Goal: Download file/media

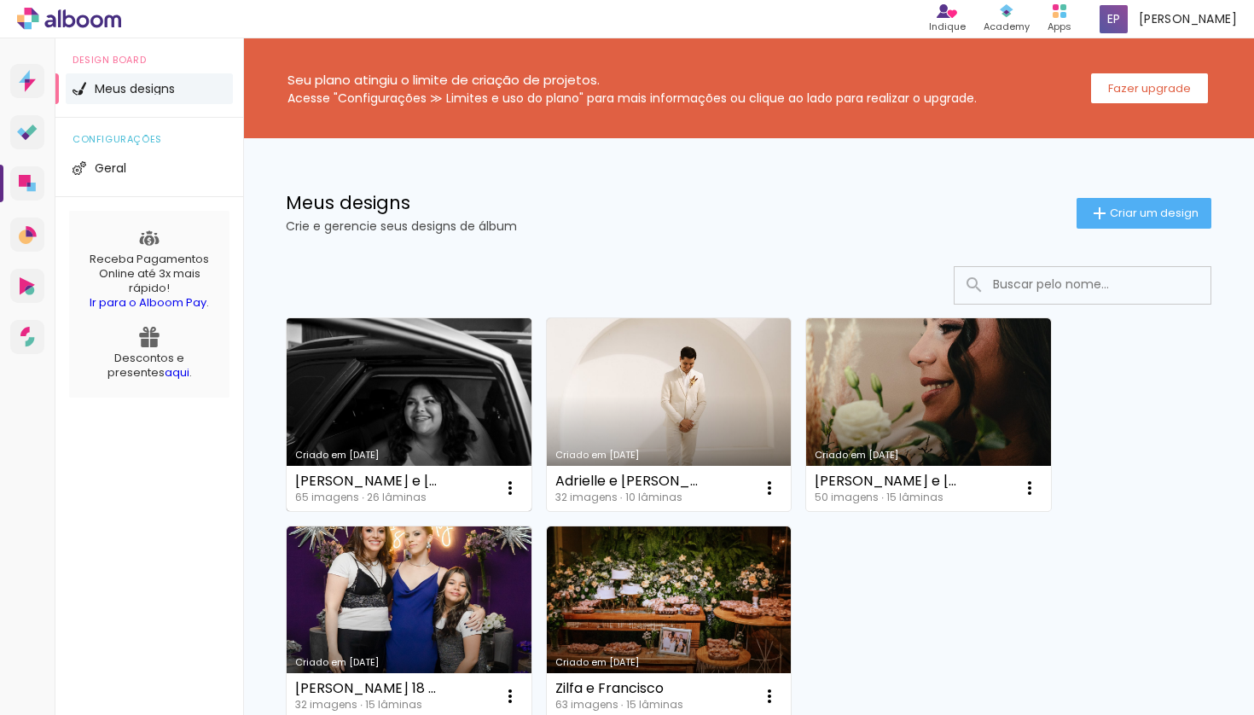
click at [399, 408] on link "Criado em [DATE]" at bounding box center [409, 414] width 245 height 193
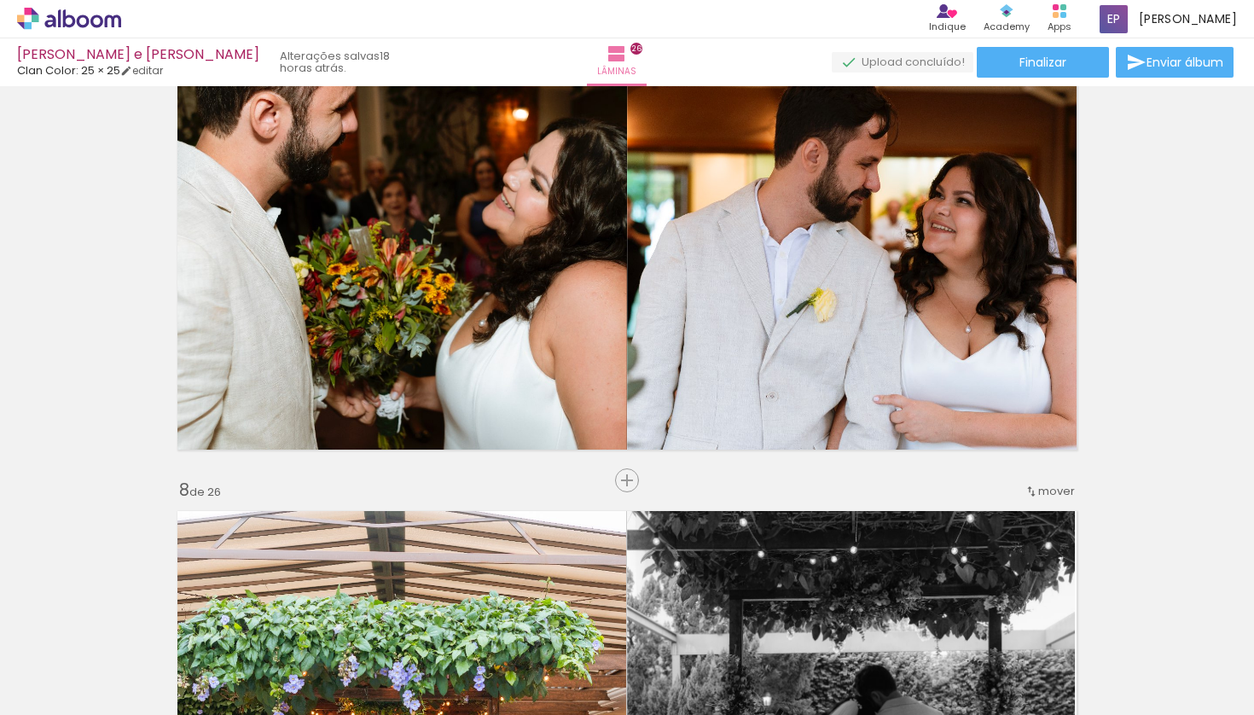
scroll to position [3188, 0]
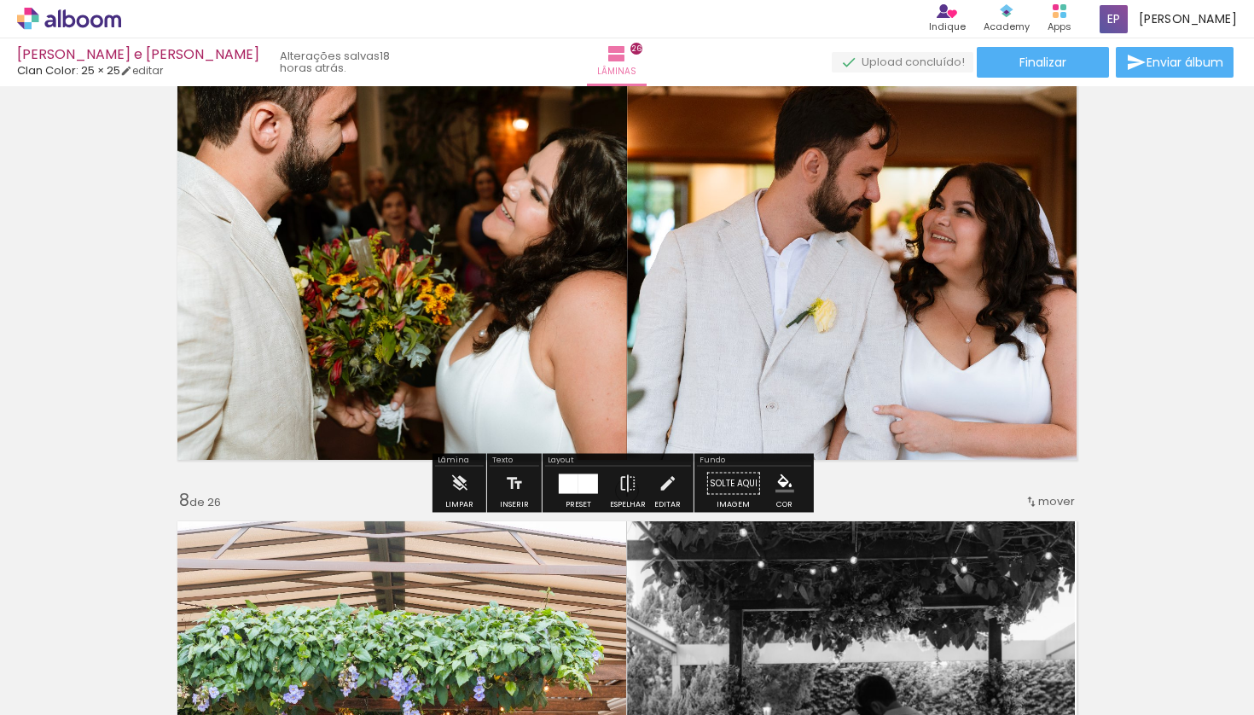
click at [582, 494] on div at bounding box center [578, 484] width 46 height 34
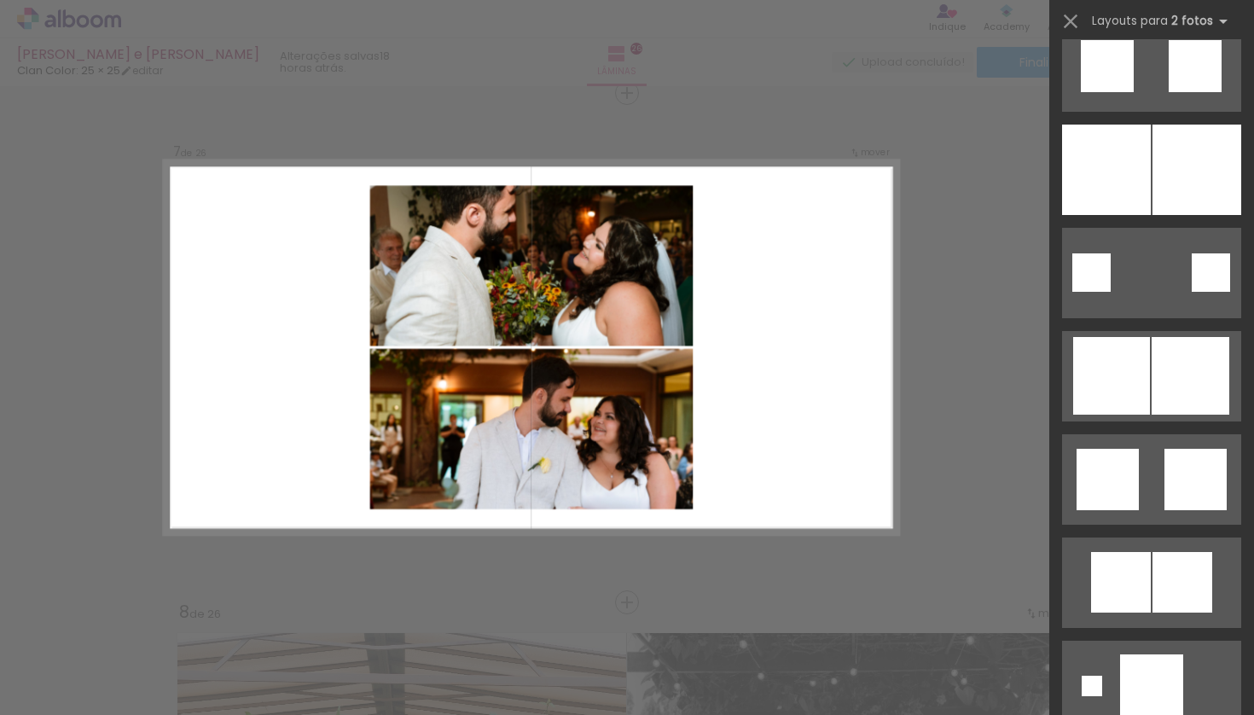
scroll to position [4777, 0]
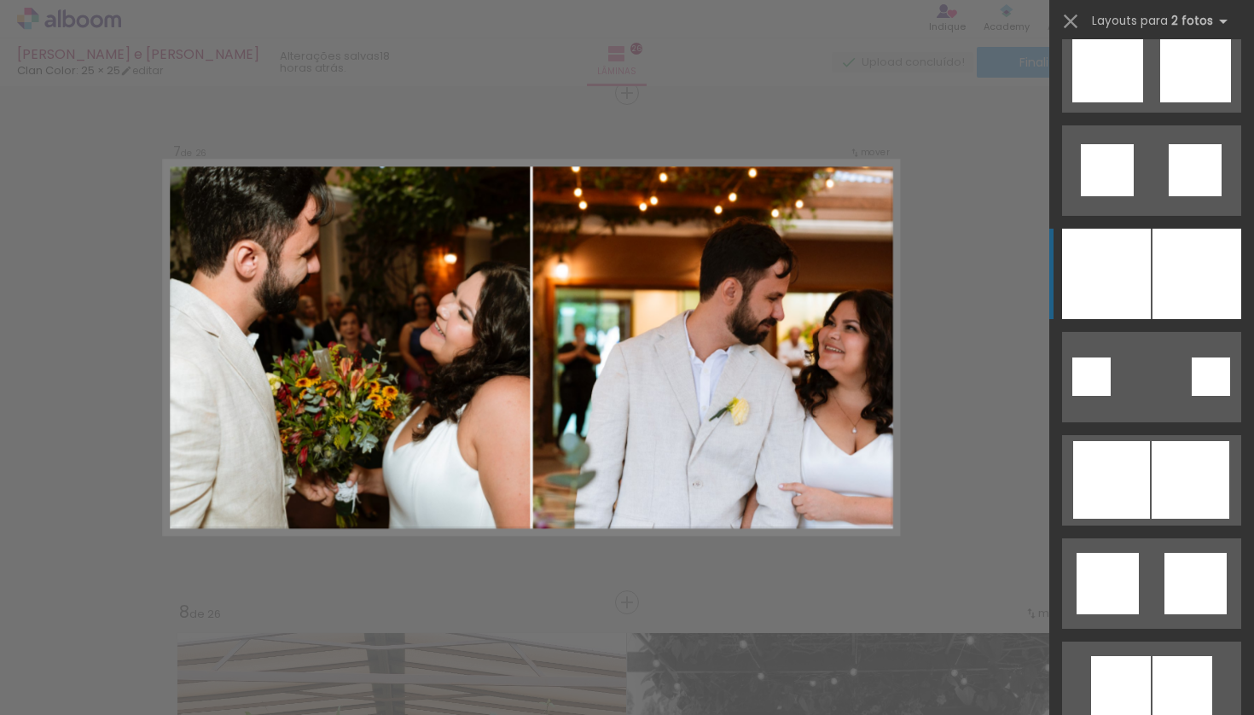
click at [1105, 273] on div at bounding box center [1106, 274] width 89 height 90
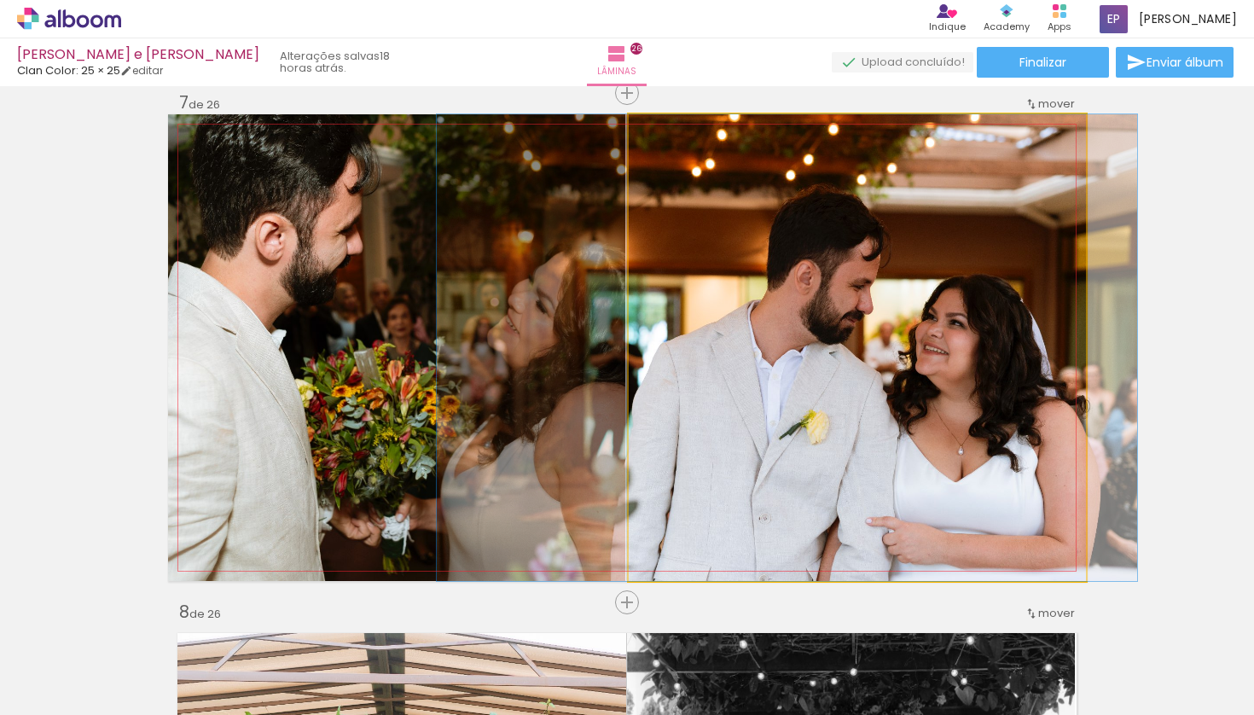
drag, startPoint x: 927, startPoint y: 391, endPoint x: 857, endPoint y: 386, distance: 70.1
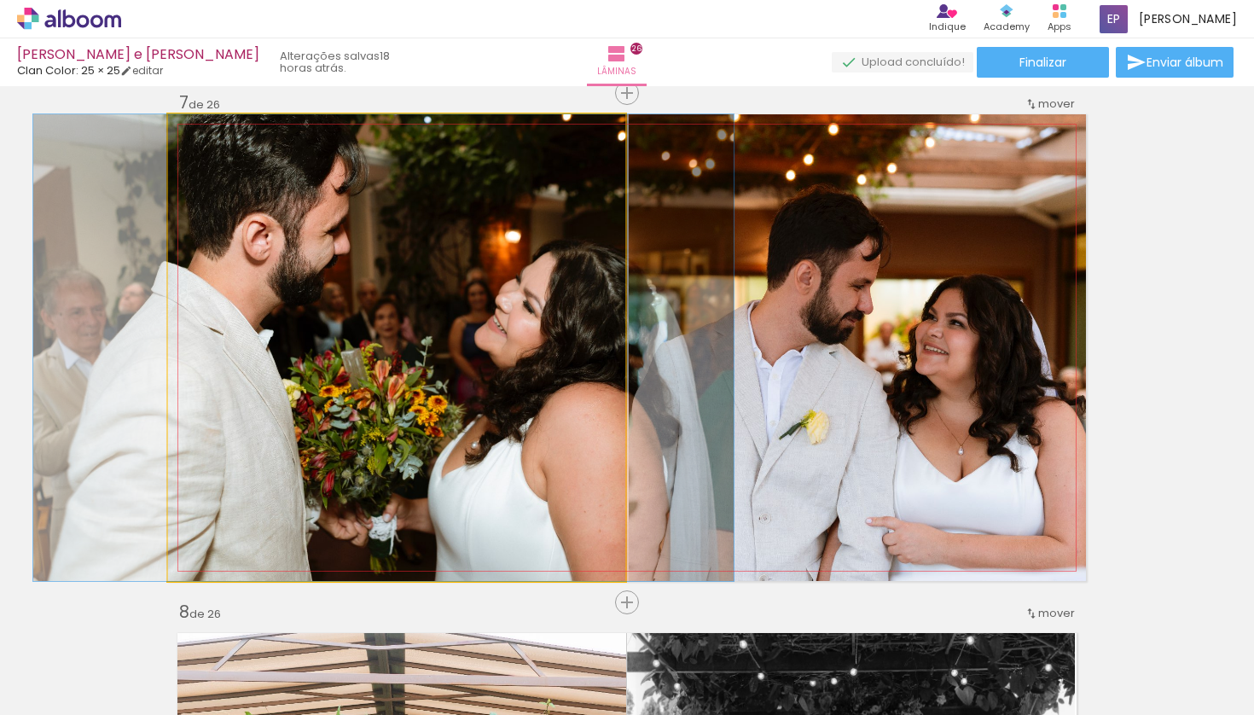
drag, startPoint x: 461, startPoint y: 367, endPoint x: 446, endPoint y: 367, distance: 14.5
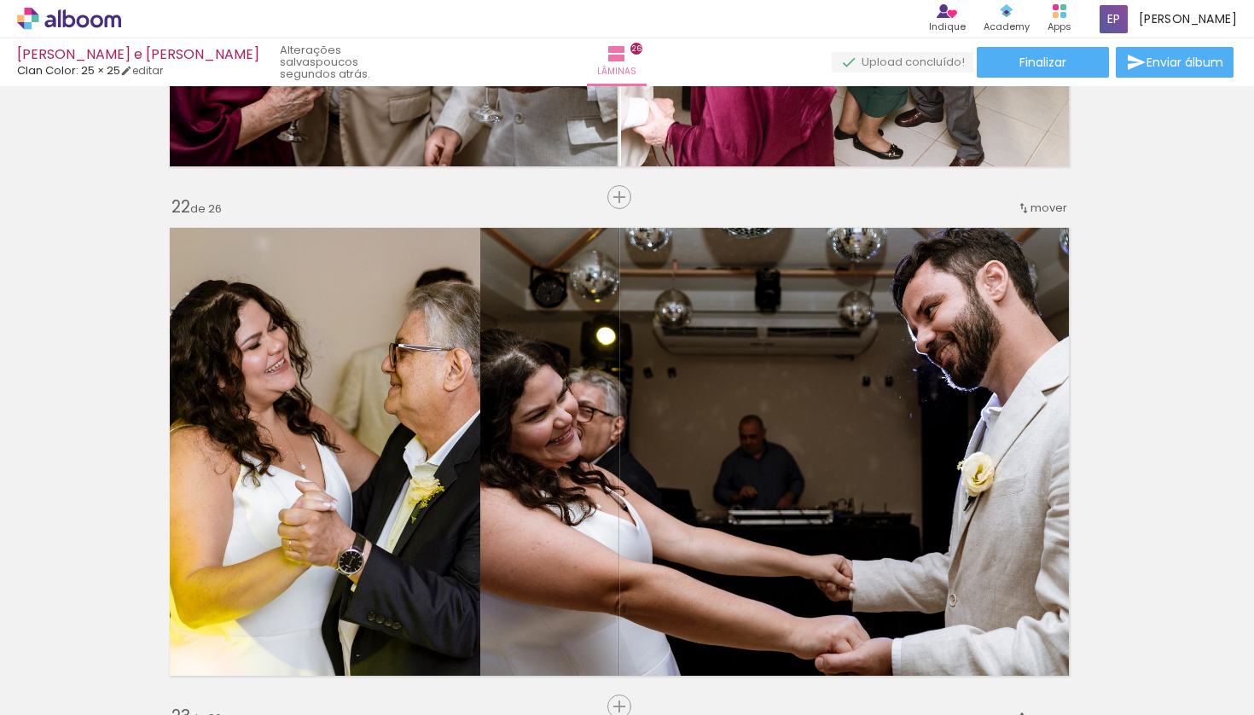
scroll to position [10686, 8]
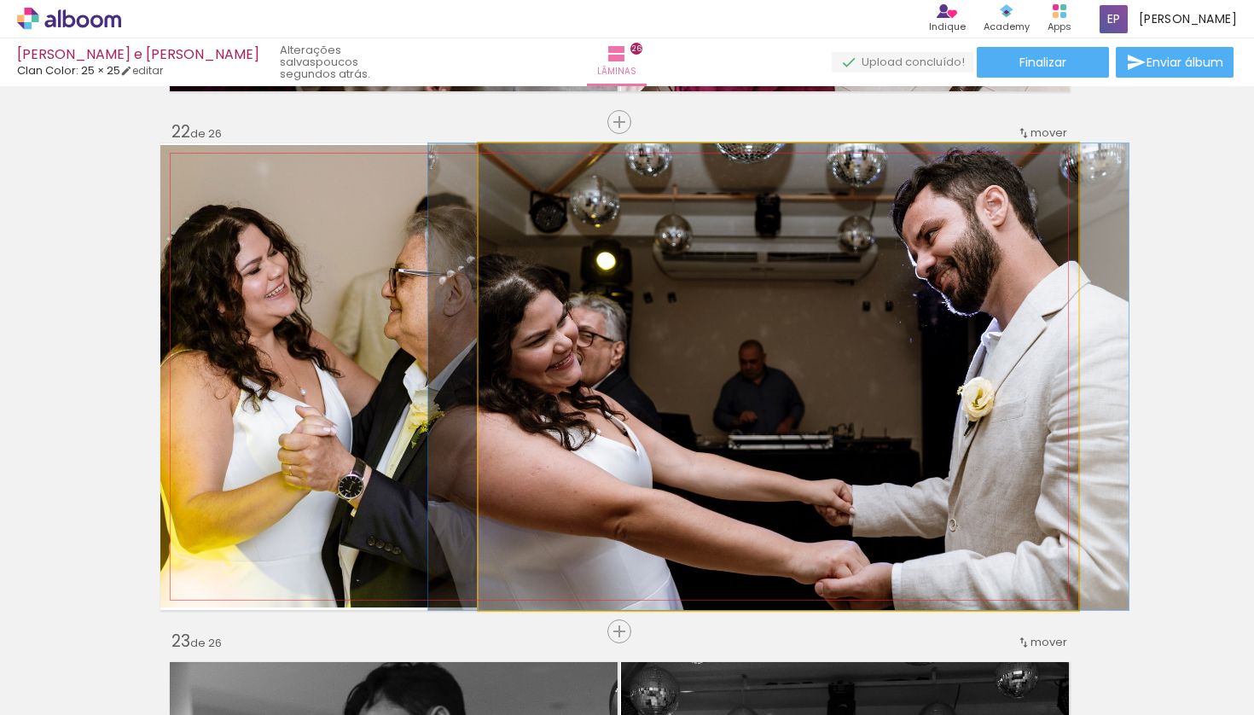
click at [517, 397] on quentale-photo at bounding box center [778, 376] width 600 height 467
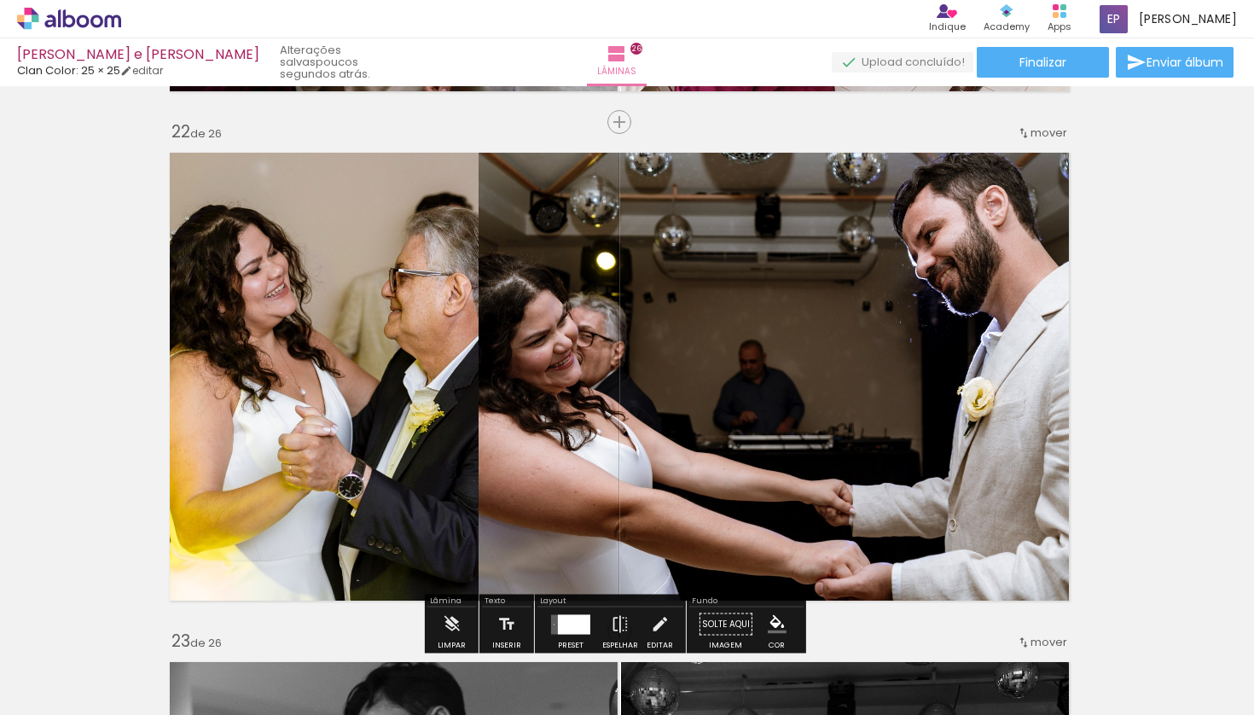
click at [517, 397] on quentale-photo at bounding box center [778, 376] width 600 height 467
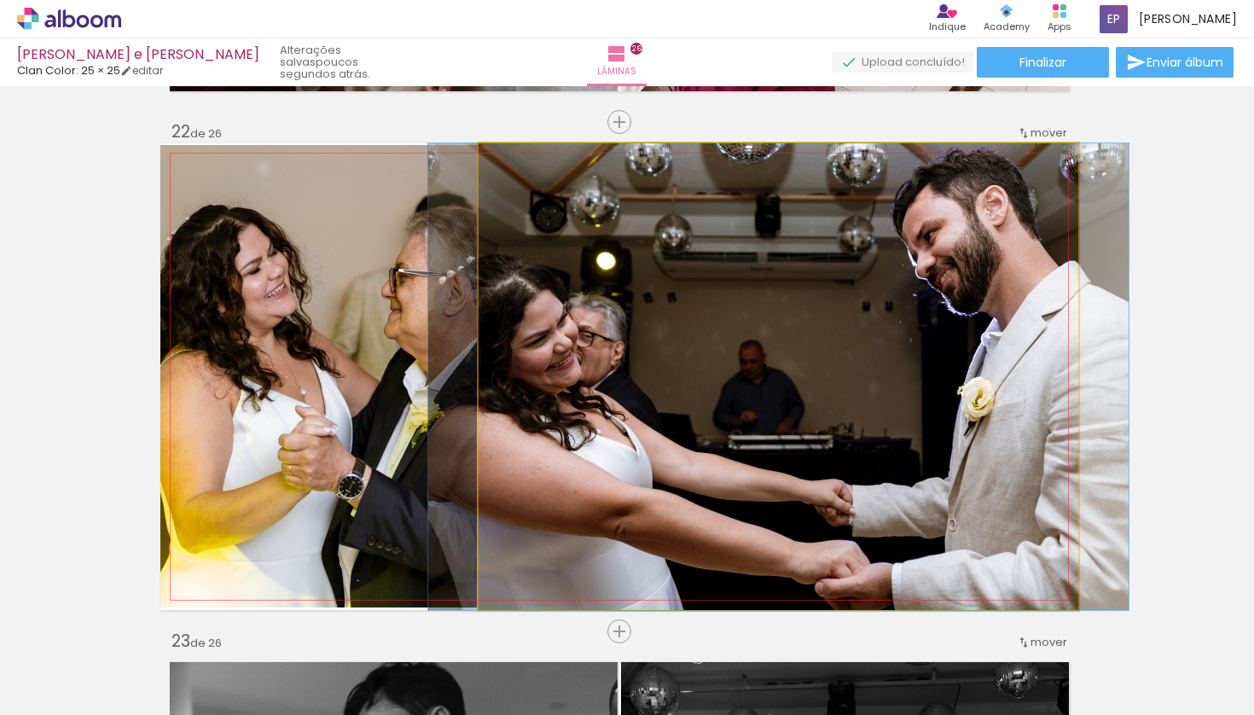
click at [517, 397] on quentale-photo at bounding box center [778, 376] width 600 height 467
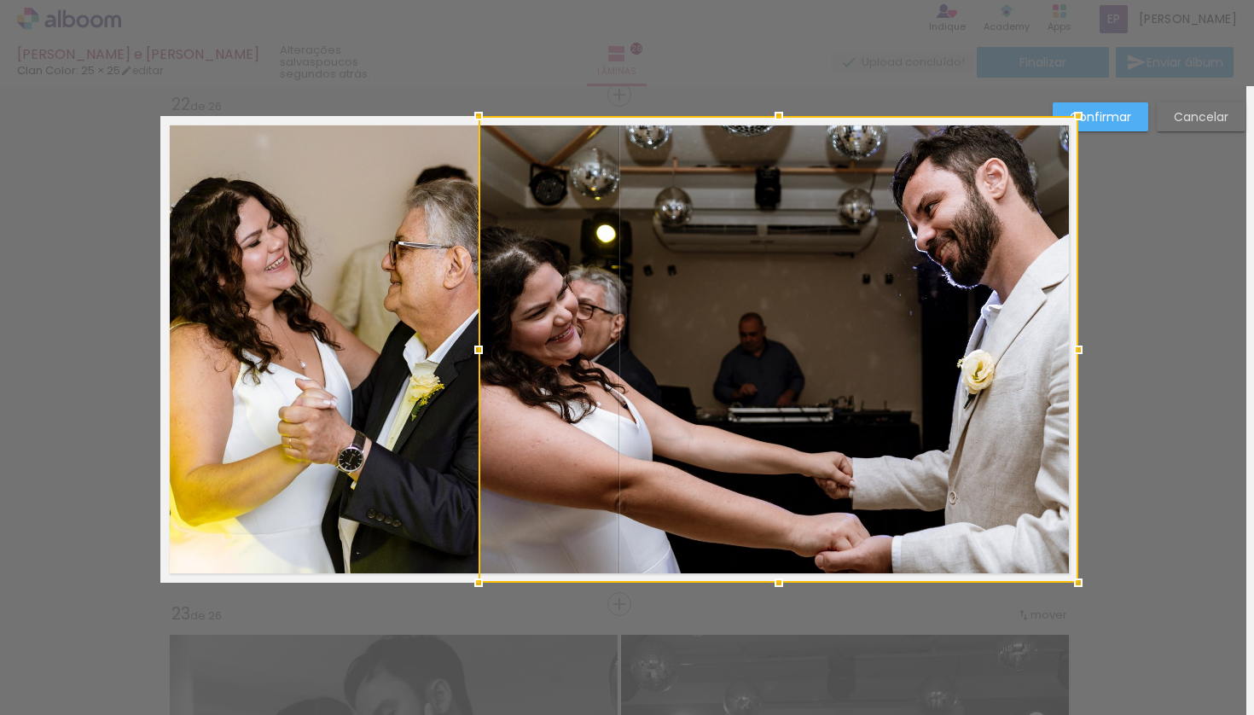
scroll to position [10715, 8]
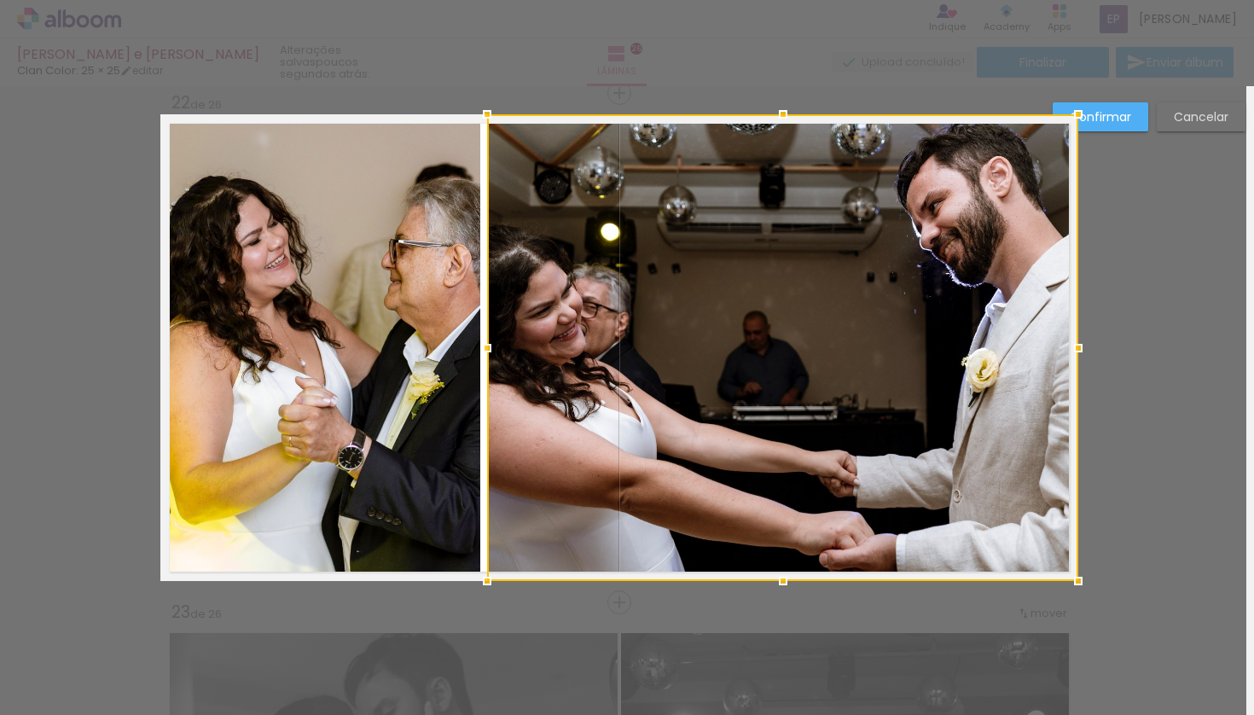
drag, startPoint x: 471, startPoint y: 350, endPoint x: 479, endPoint y: 351, distance: 8.6
click at [479, 351] on div at bounding box center [487, 348] width 34 height 34
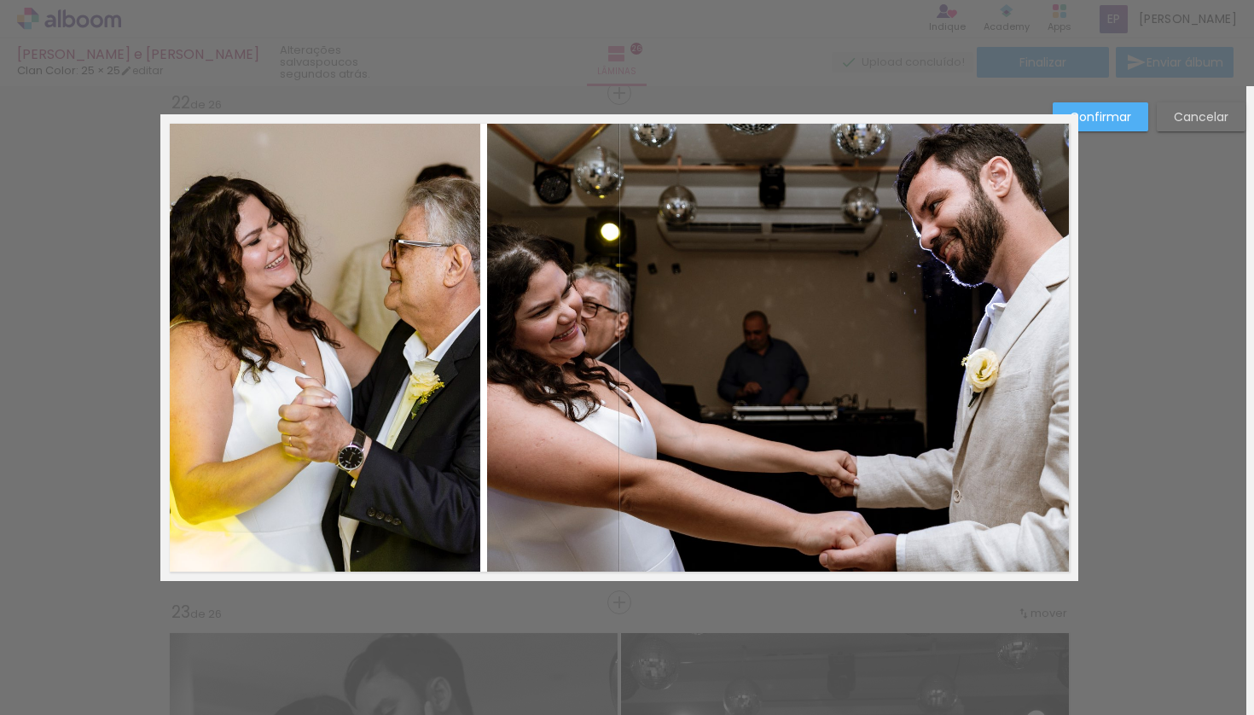
click at [437, 346] on quentale-photo at bounding box center [320, 347] width 320 height 462
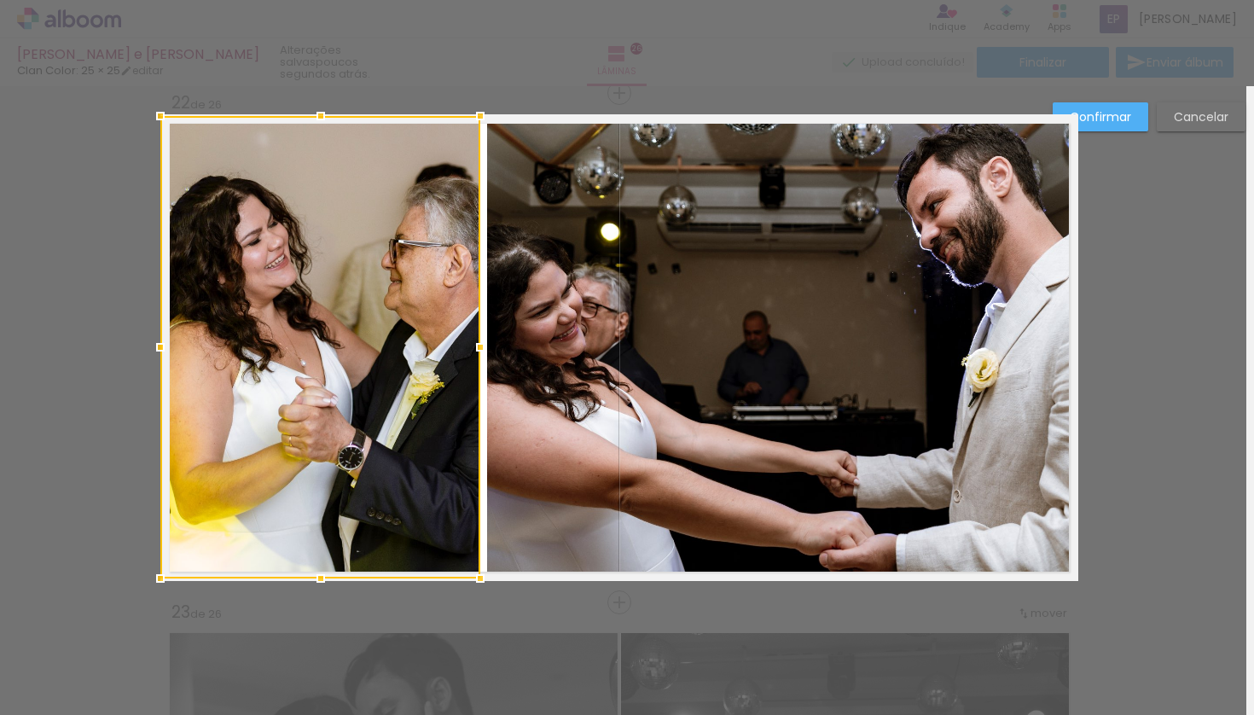
click at [437, 346] on div at bounding box center [320, 347] width 320 height 462
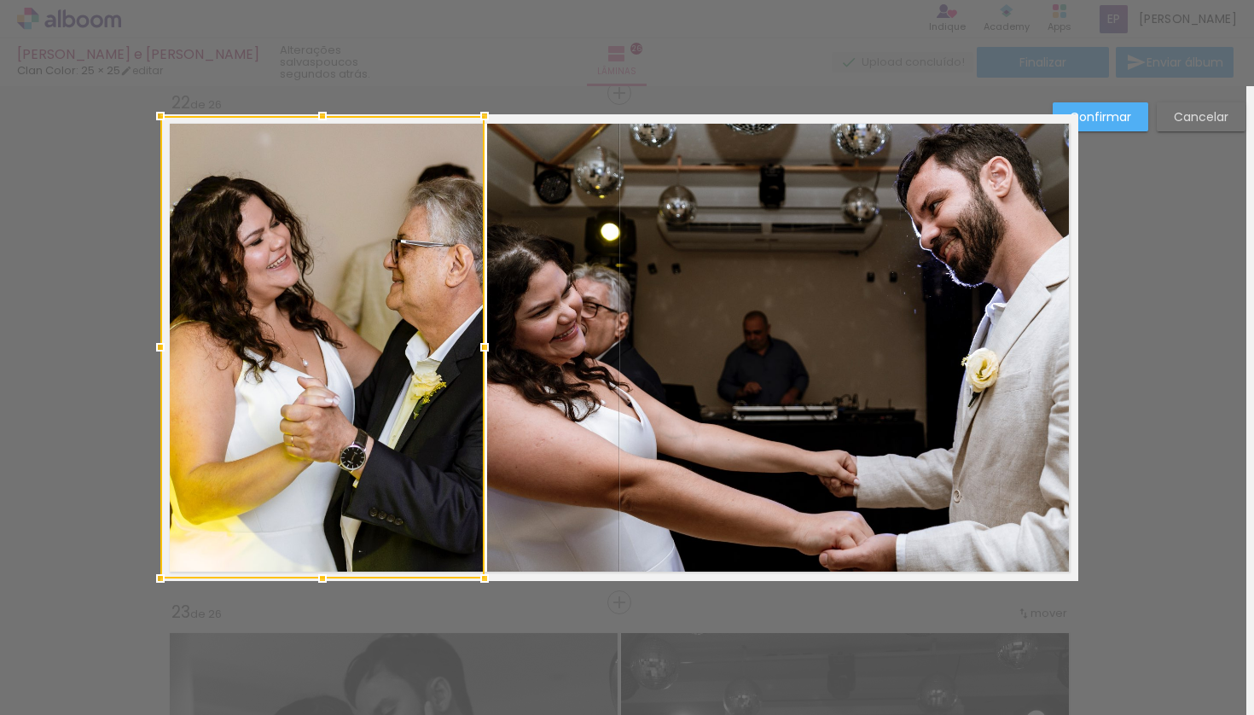
click at [478, 351] on div at bounding box center [484, 347] width 34 height 34
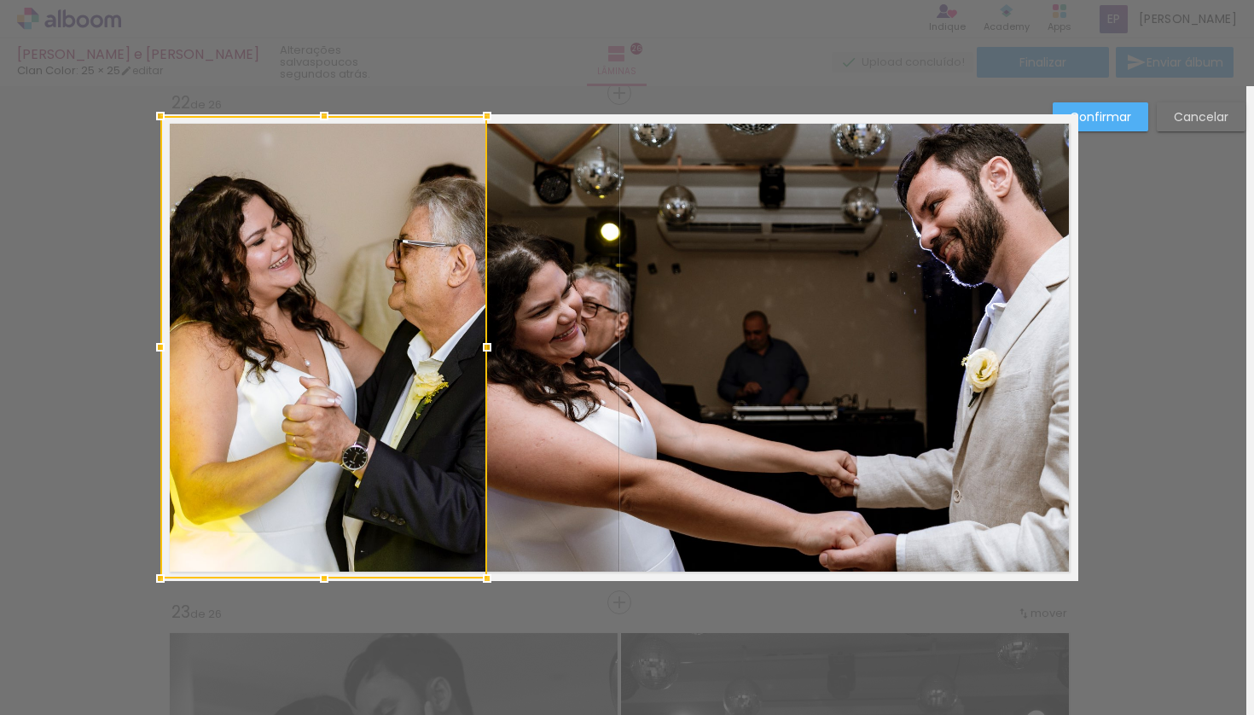
click at [478, 348] on div at bounding box center [487, 347] width 34 height 34
click at [0, 0] on div "Confirmar Cancelar" at bounding box center [0, 0] width 0 height 0
click at [0, 0] on slot "Confirmar" at bounding box center [0, 0] width 0 height 0
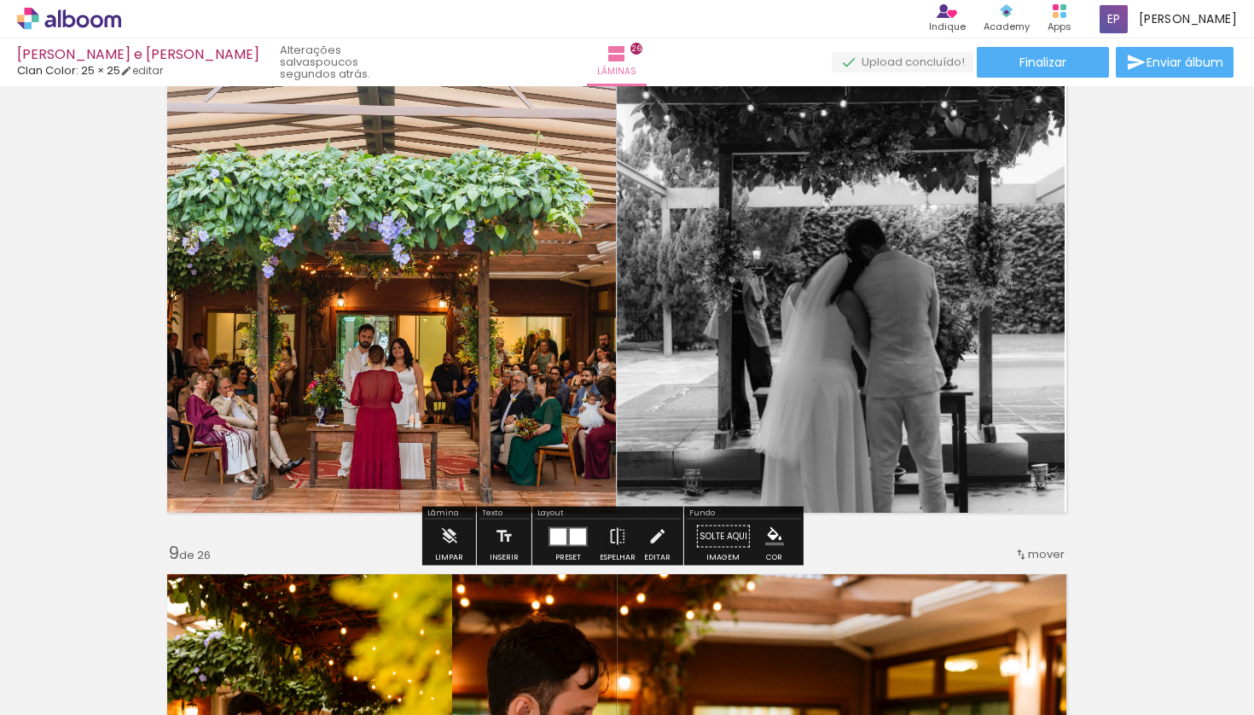
scroll to position [3648, 10]
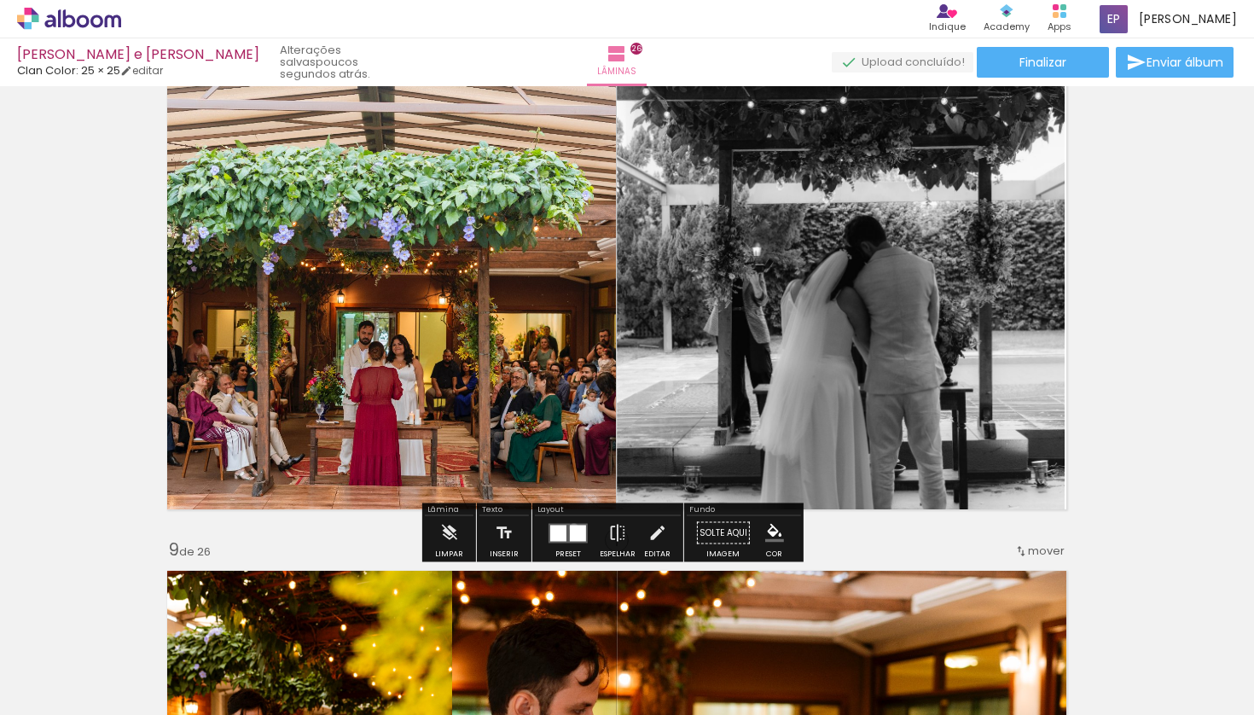
click at [570, 527] on div at bounding box center [578, 533] width 16 height 16
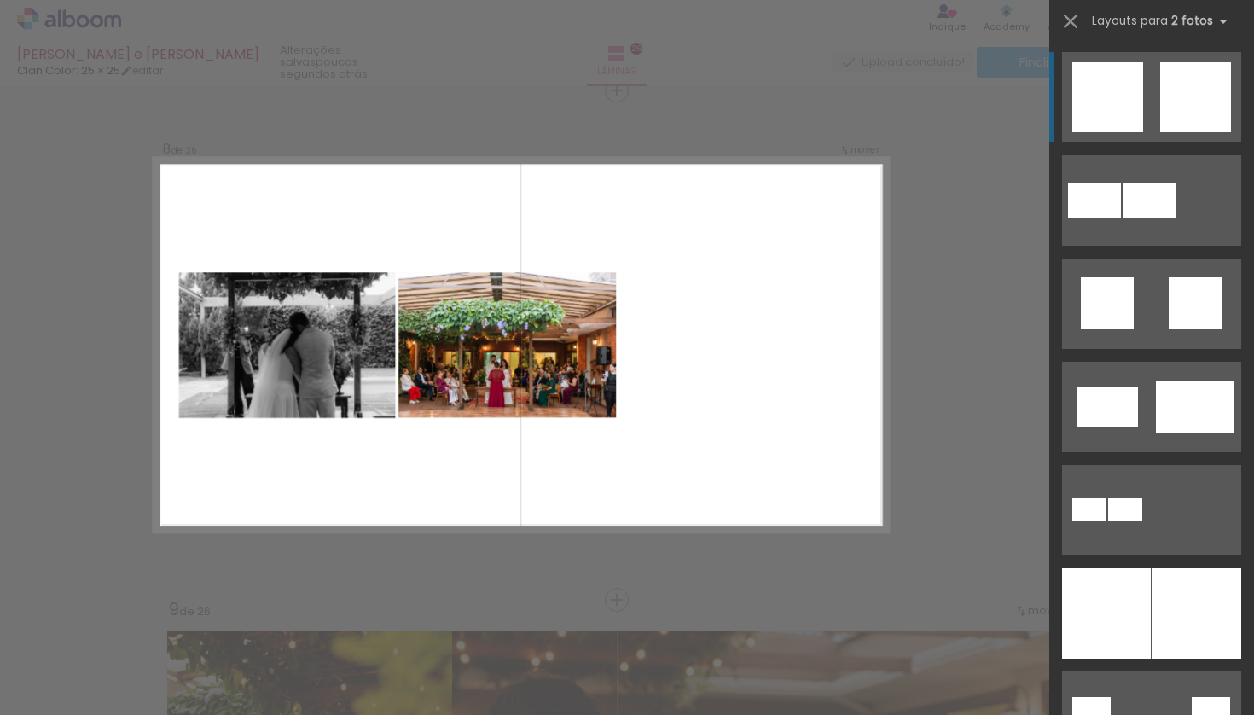
scroll to position [3586, 10]
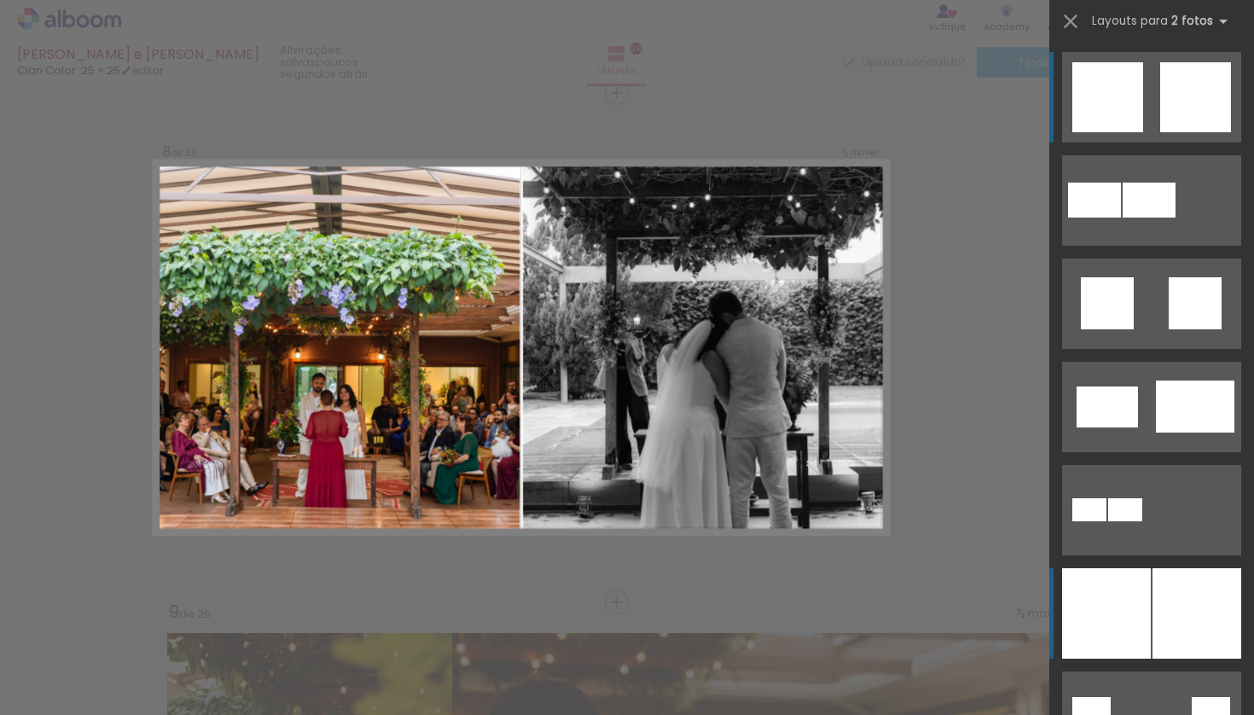
click at [1079, 594] on div at bounding box center [1106, 613] width 89 height 90
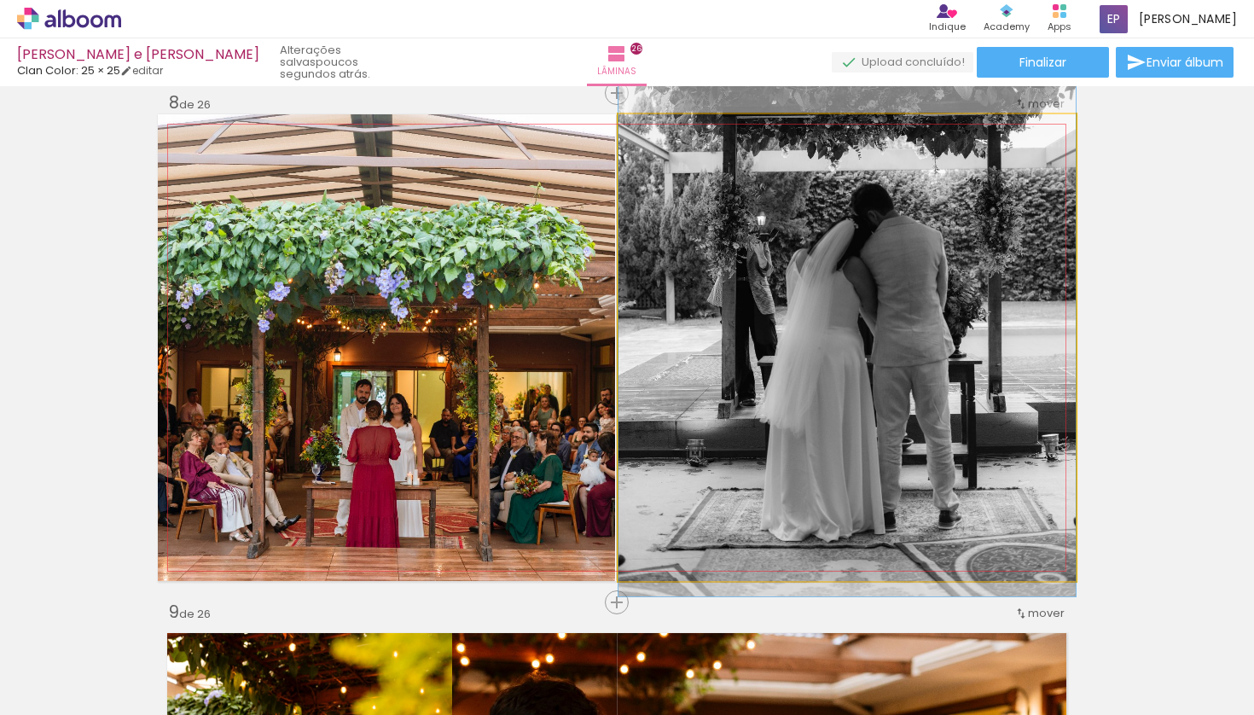
drag, startPoint x: 799, startPoint y: 424, endPoint x: 801, endPoint y: 325, distance: 99.0
click at [803, 329] on div at bounding box center [846, 253] width 457 height 686
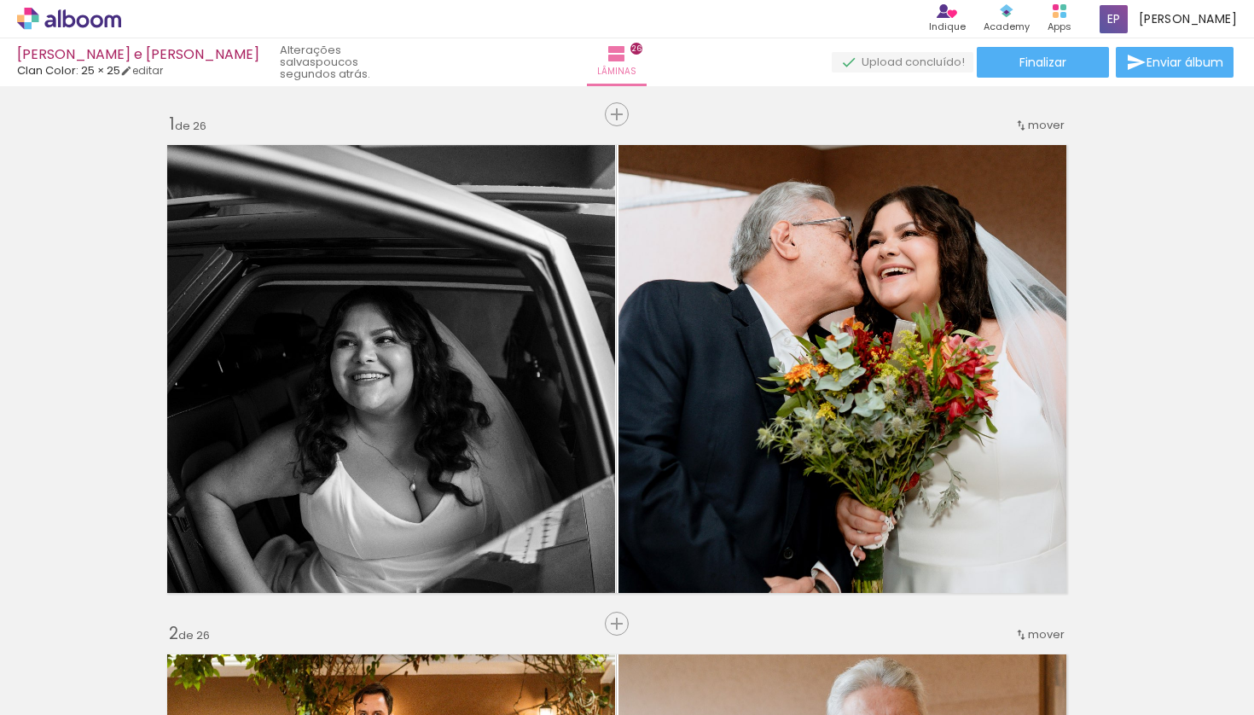
scroll to position [0, 10]
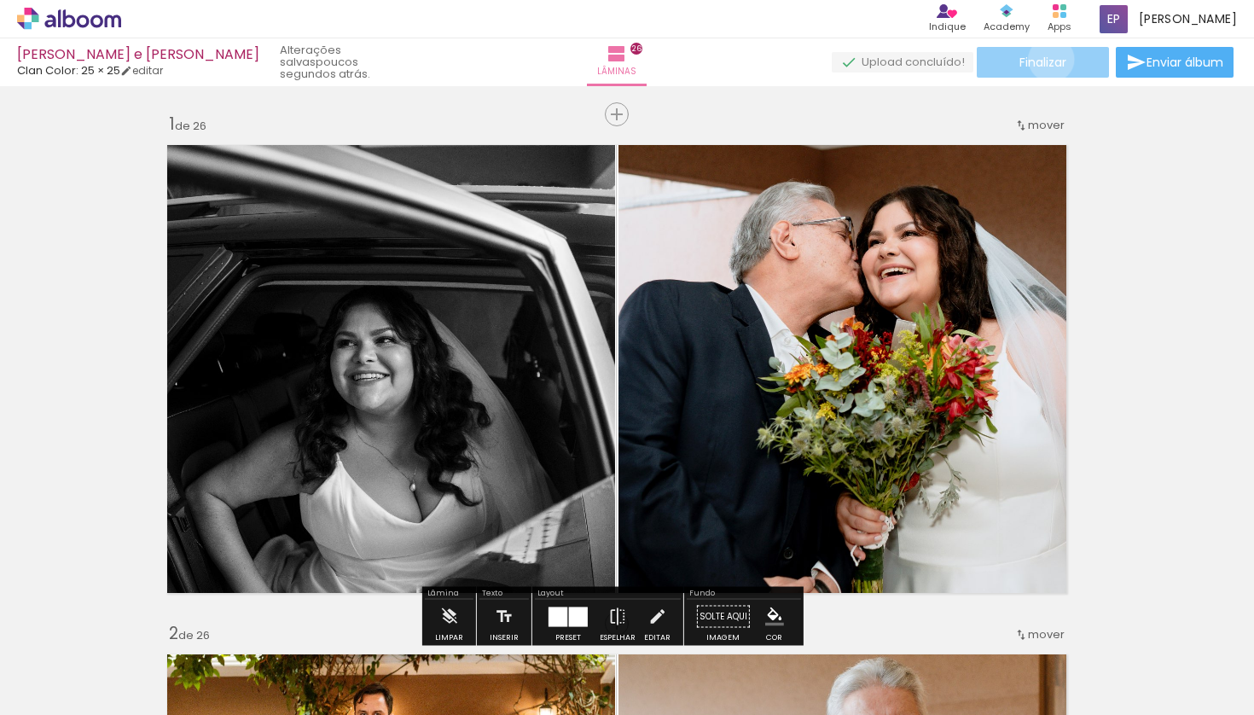
click at [1045, 59] on span "Finalizar" at bounding box center [1042, 62] width 47 height 12
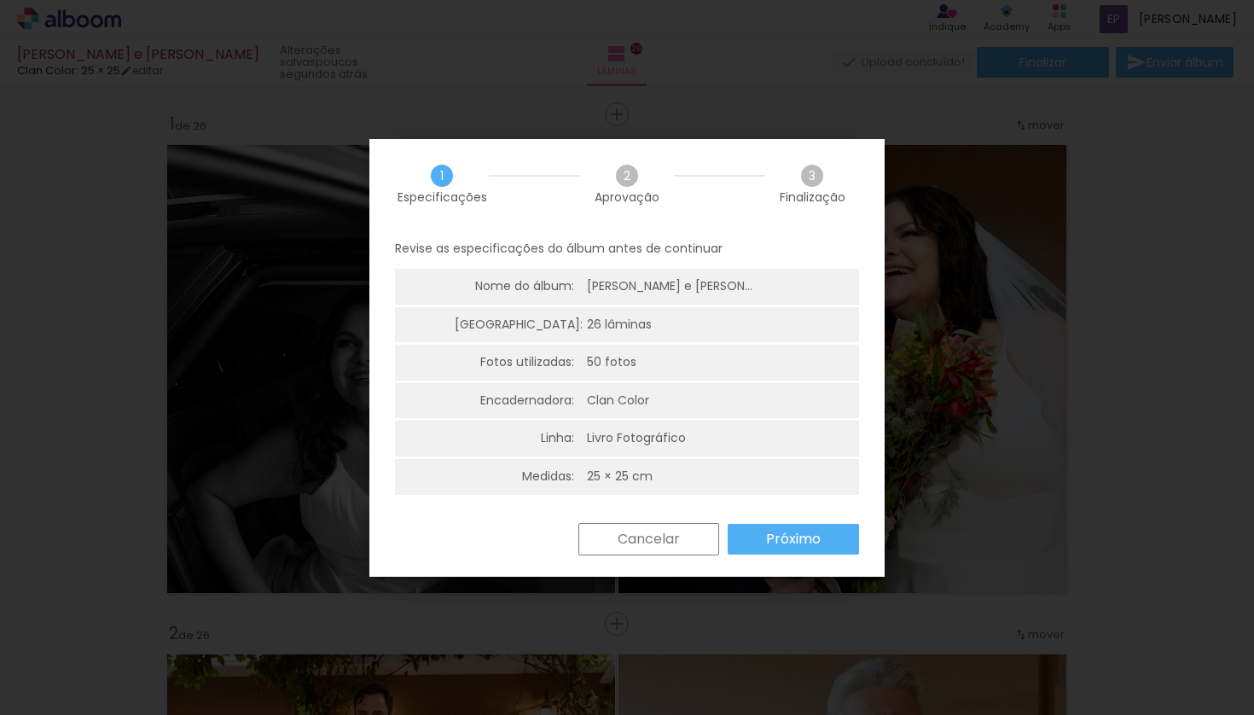
click at [0, 0] on slot "Próximo" at bounding box center [0, 0] width 0 height 0
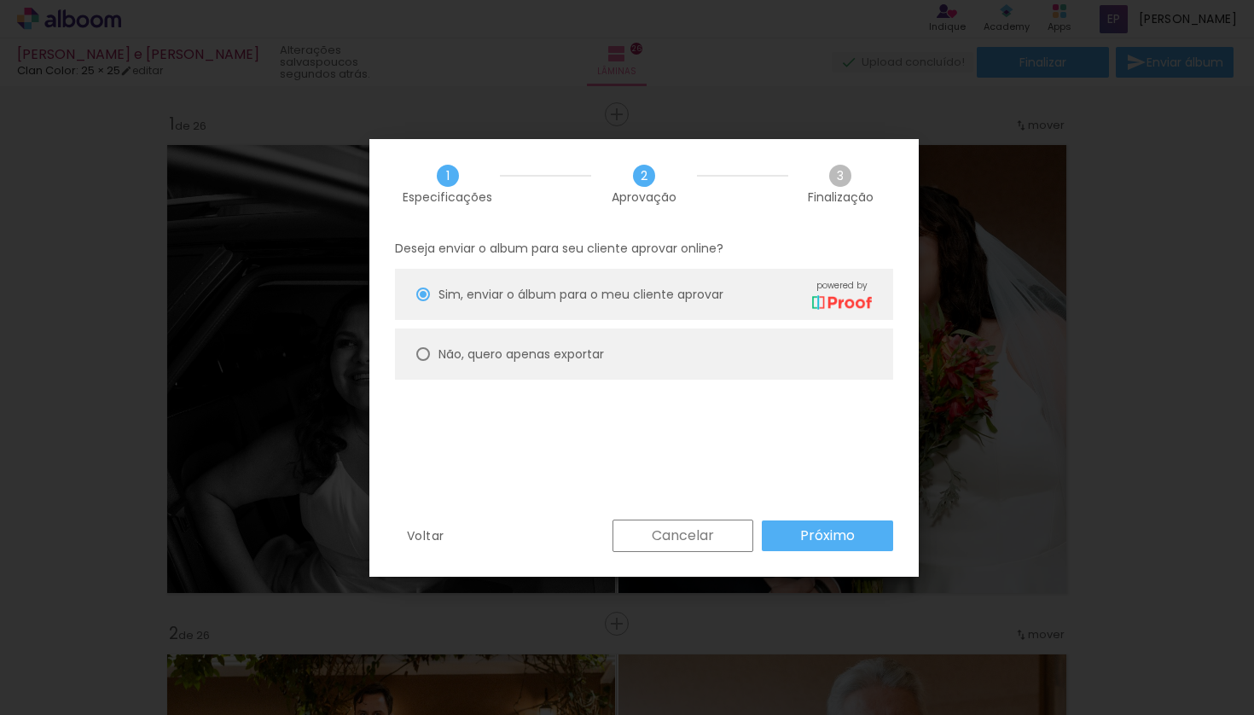
click at [0, 0] on slot "Próximo" at bounding box center [0, 0] width 0 height 0
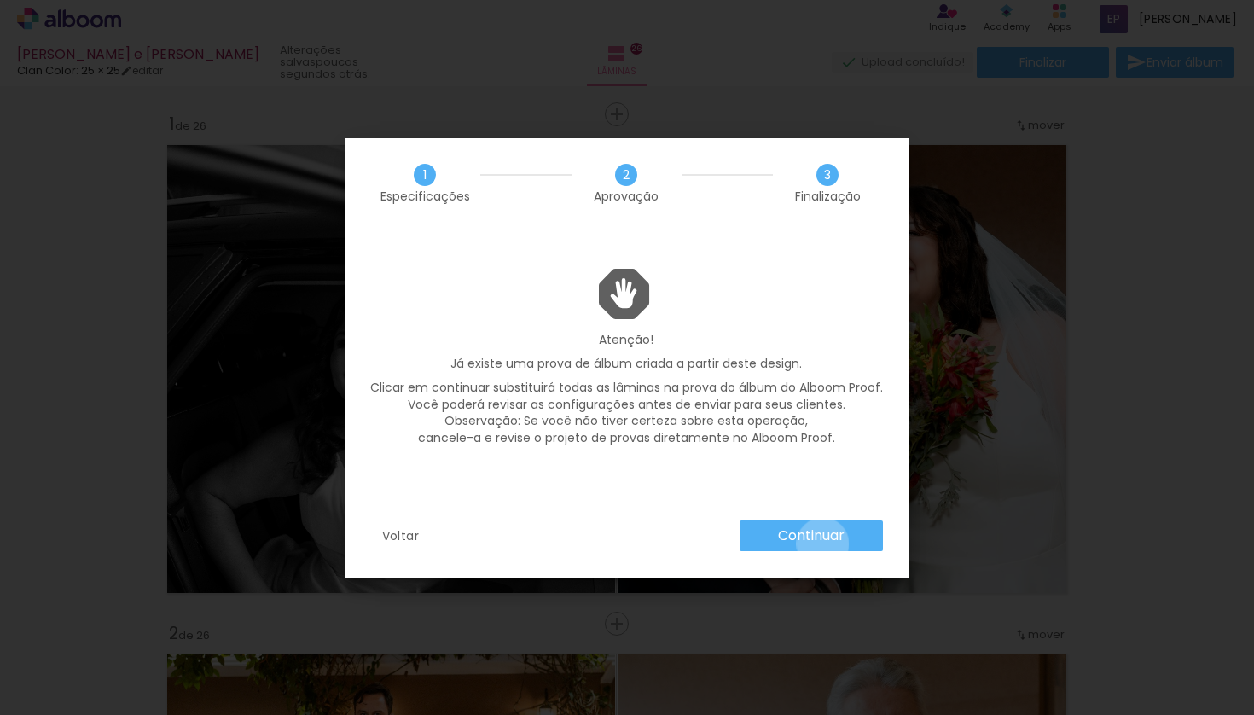
click at [0, 0] on slot "Continuar" at bounding box center [0, 0] width 0 height 0
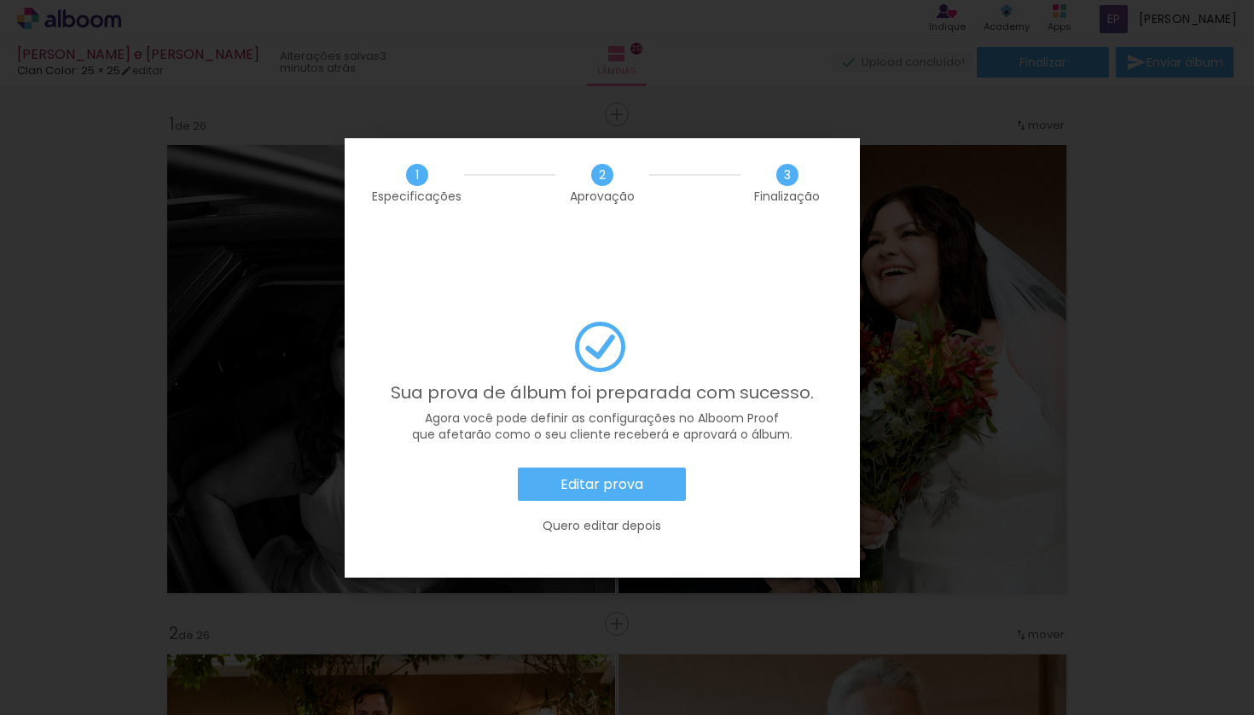
click at [0, 0] on slot "Editar prova" at bounding box center [0, 0] width 0 height 0
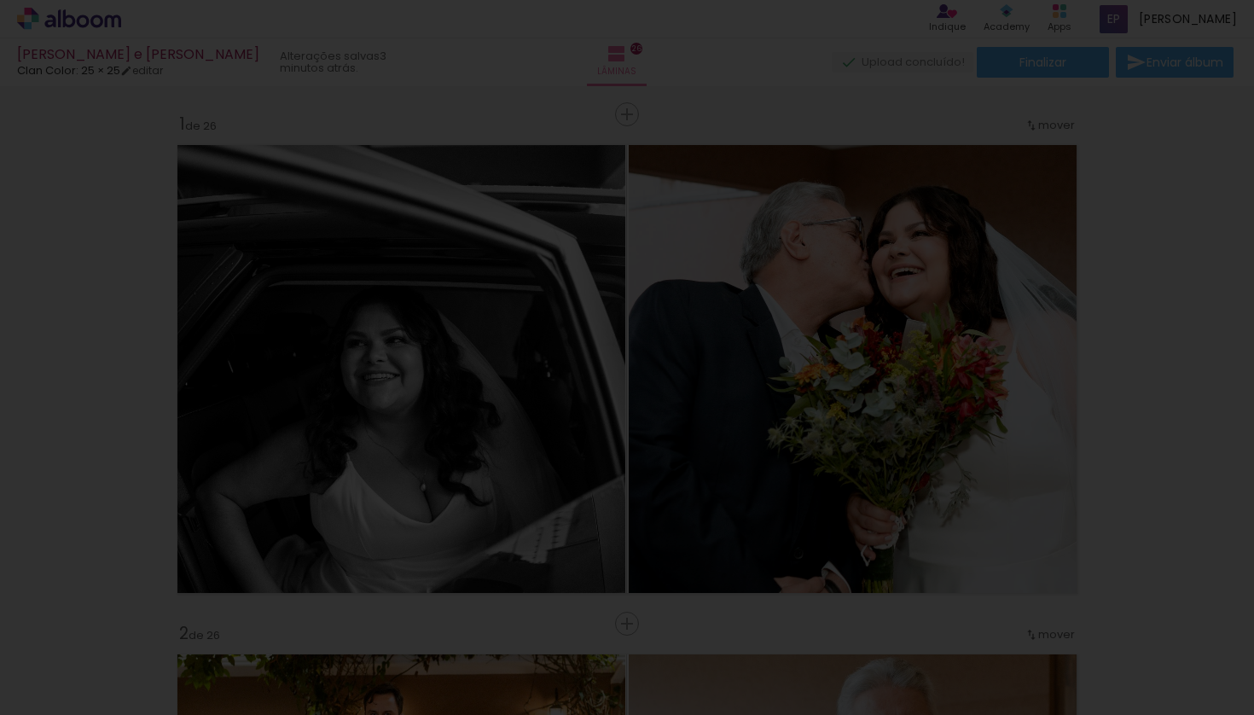
scroll to position [2787, 0]
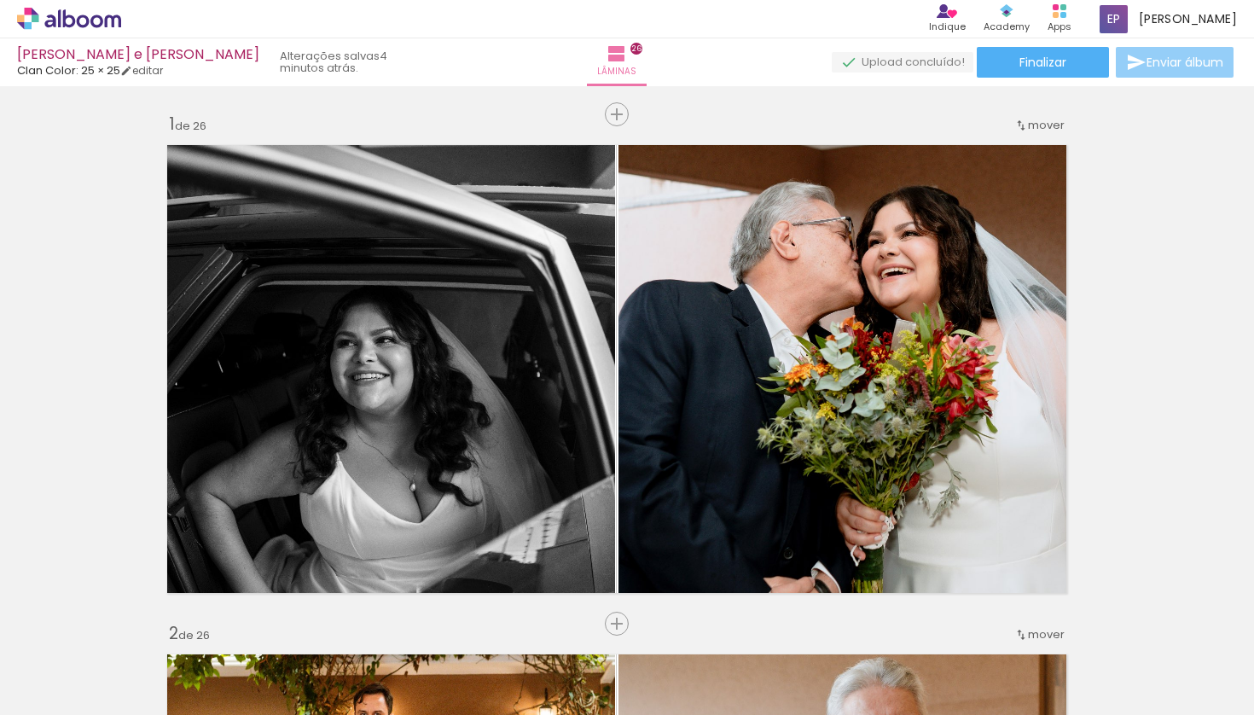
click at [1174, 72] on paper-button "Enviar álbum" at bounding box center [1175, 62] width 118 height 31
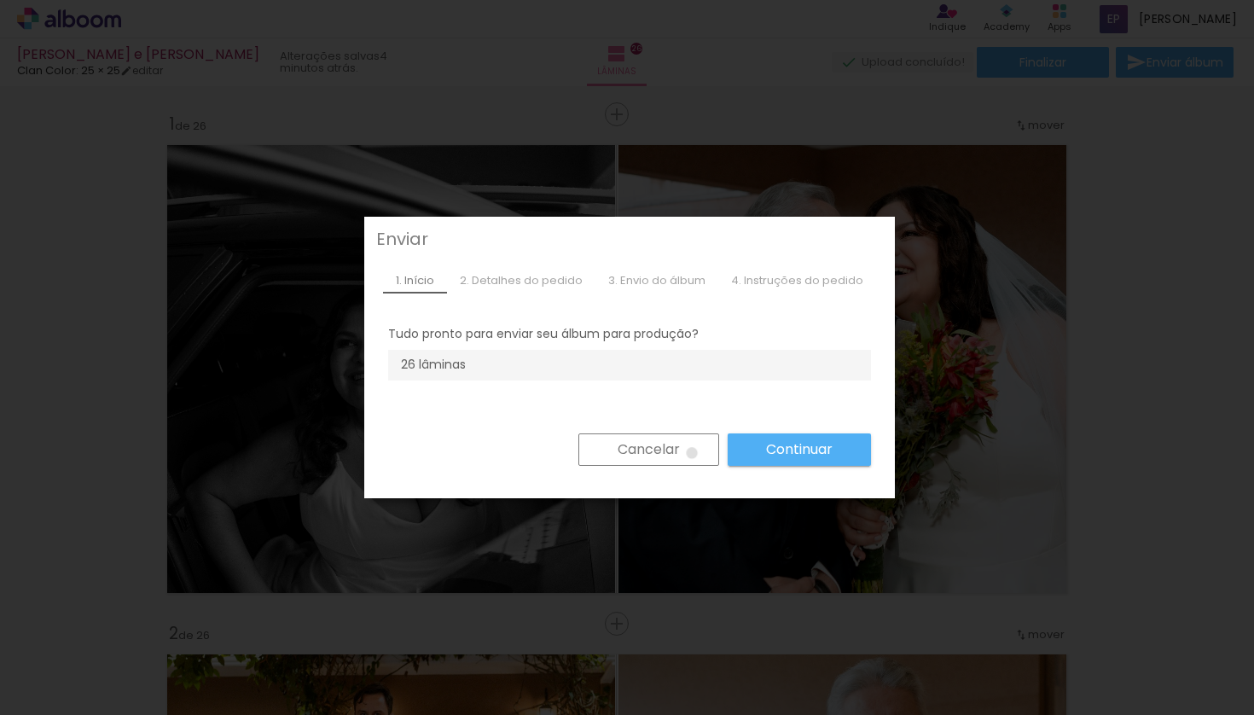
click at [681, 453] on paper-button "Cancelar" at bounding box center [648, 449] width 141 height 32
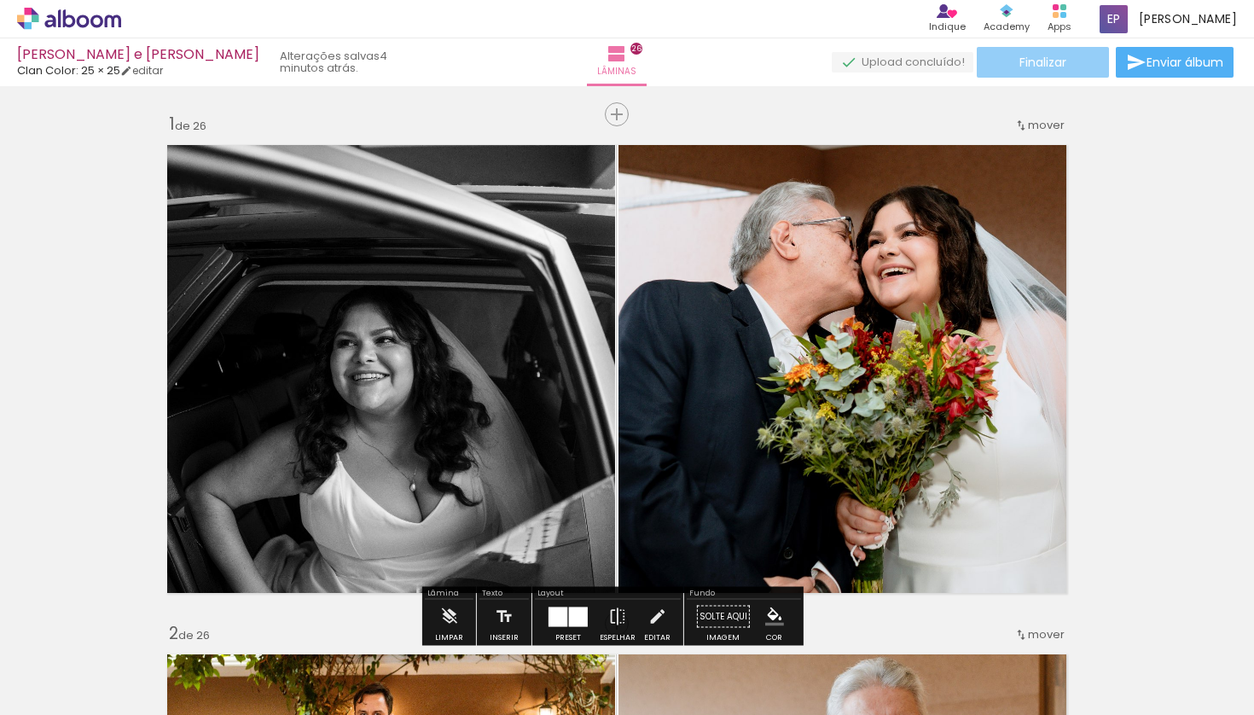
click at [1058, 56] on span "Finalizar" at bounding box center [1042, 62] width 47 height 12
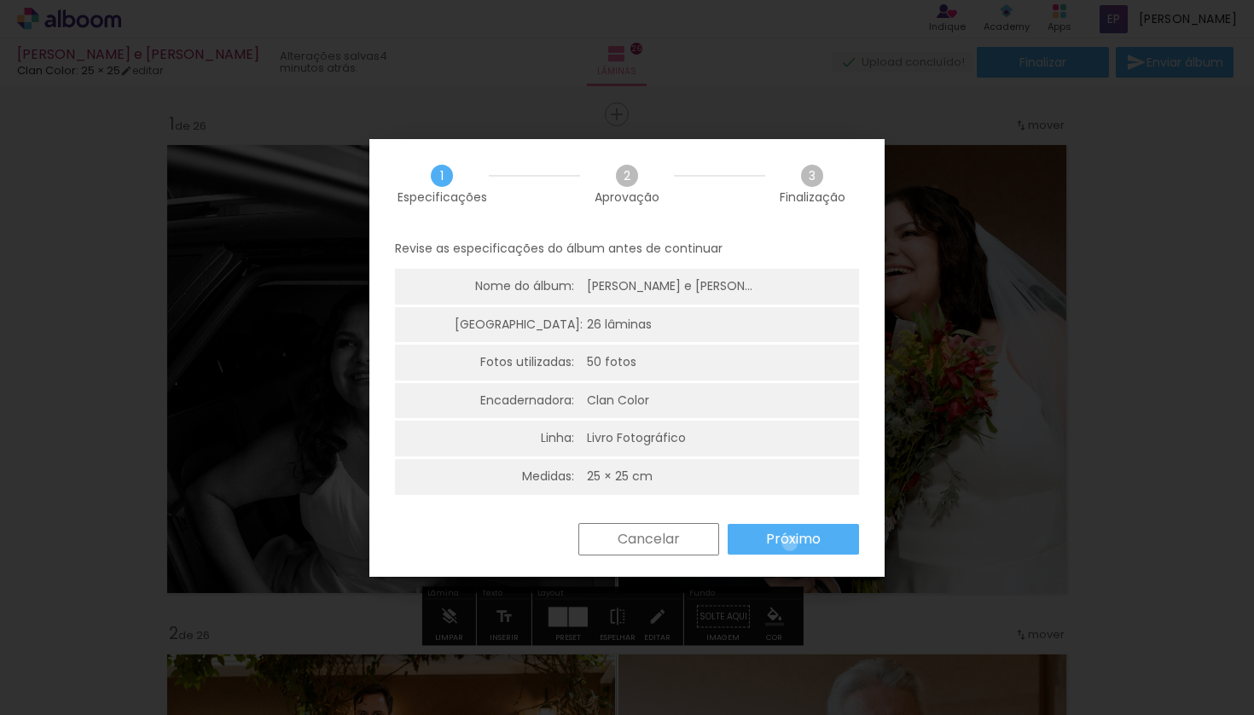
click at [0, 0] on slot "Próximo" at bounding box center [0, 0] width 0 height 0
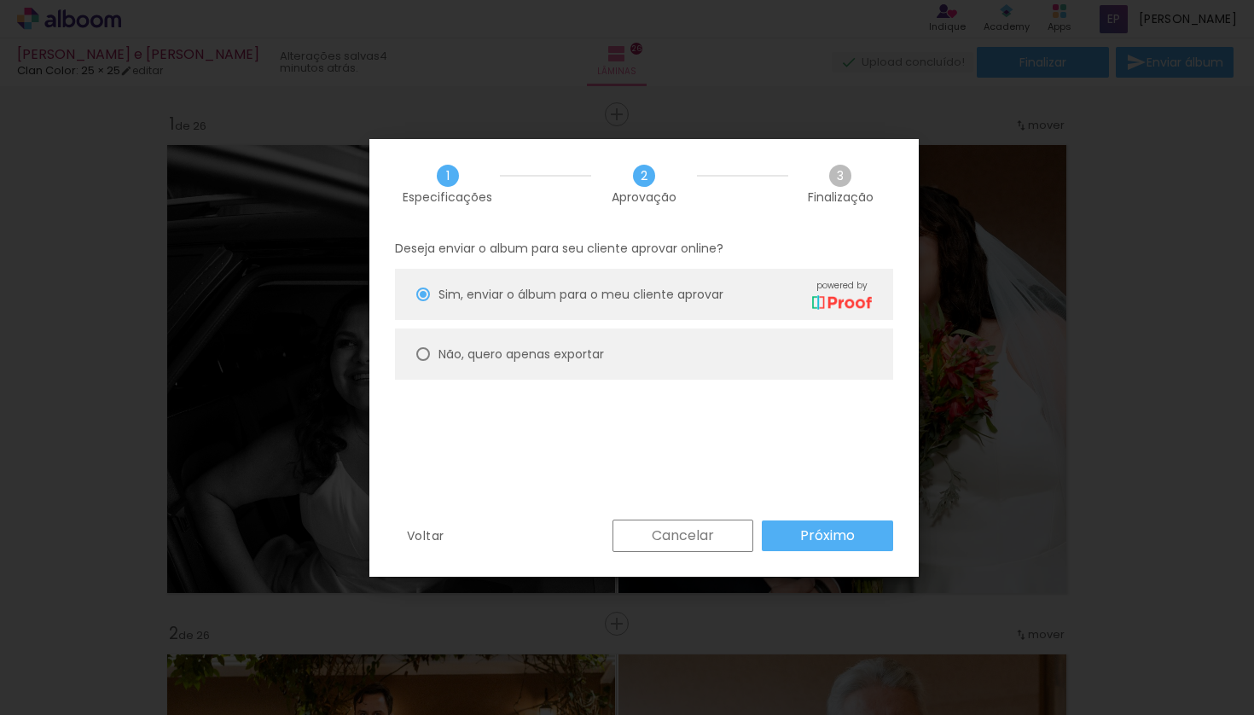
click at [647, 352] on paper-radio-button "Não, quero apenas exportar" at bounding box center [644, 353] width 498 height 51
type paper-radio-button "on"
click at [0, 0] on slot "Próximo" at bounding box center [0, 0] width 0 height 0
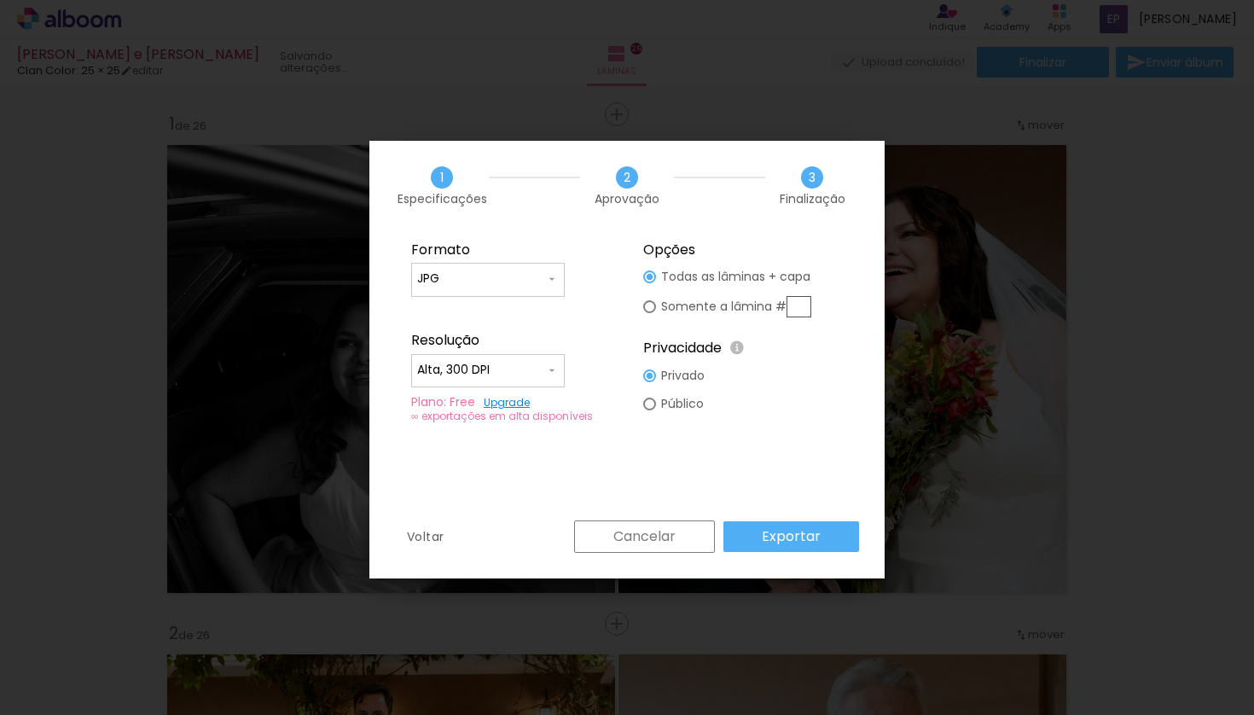
click at [539, 379] on div at bounding box center [488, 379] width 142 height 2
click at [525, 400] on paper-item "Baixa" at bounding box center [488, 402] width 154 height 34
type input "Baixa"
click at [0, 0] on slot "Exportar" at bounding box center [0, 0] width 0 height 0
